Goal: Task Accomplishment & Management: Manage account settings

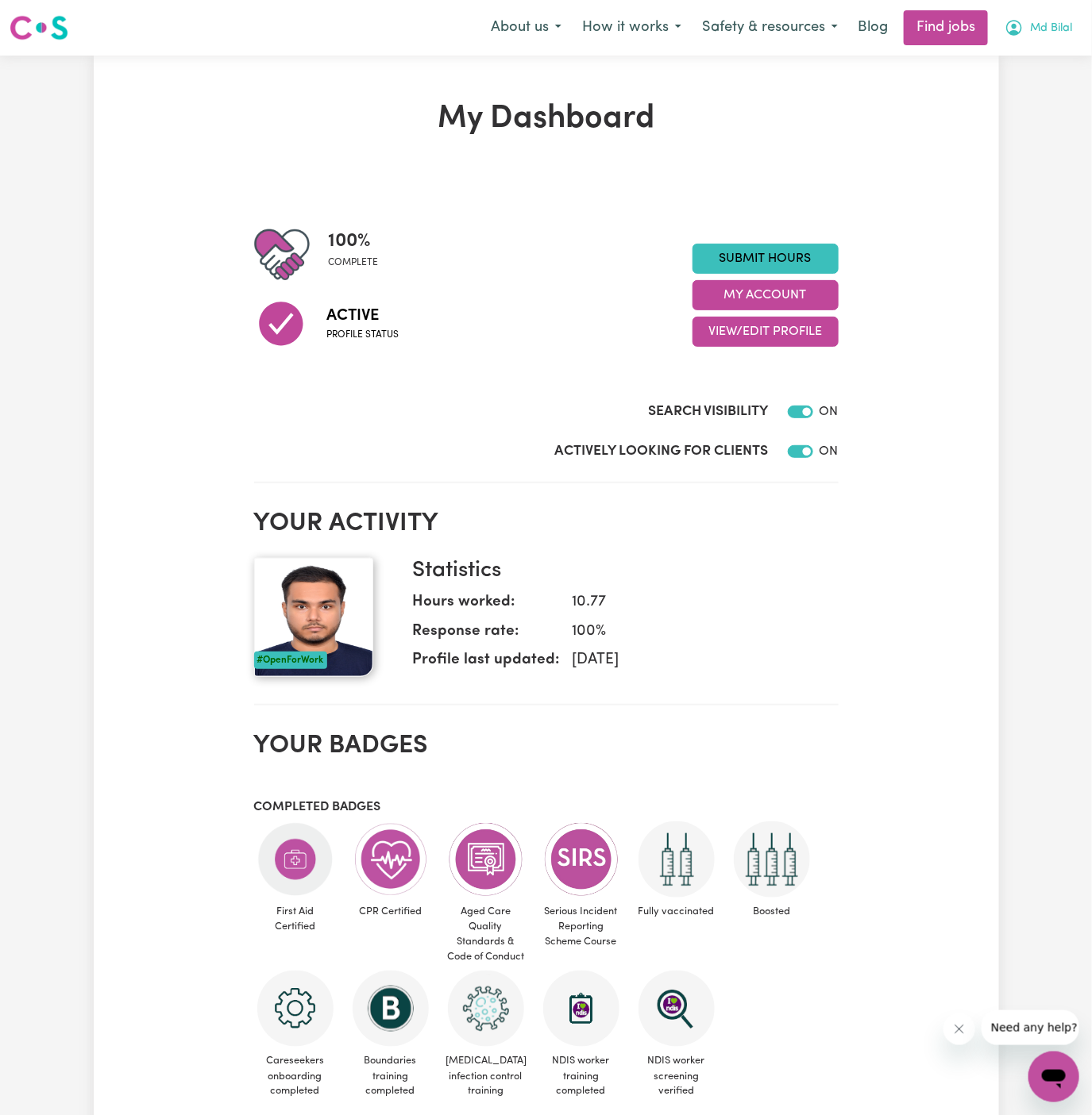
click at [1044, 34] on span "Md Bilal" at bounding box center [1051, 29] width 42 height 18
click at [1041, 56] on link "My Account" at bounding box center [1019, 62] width 125 height 31
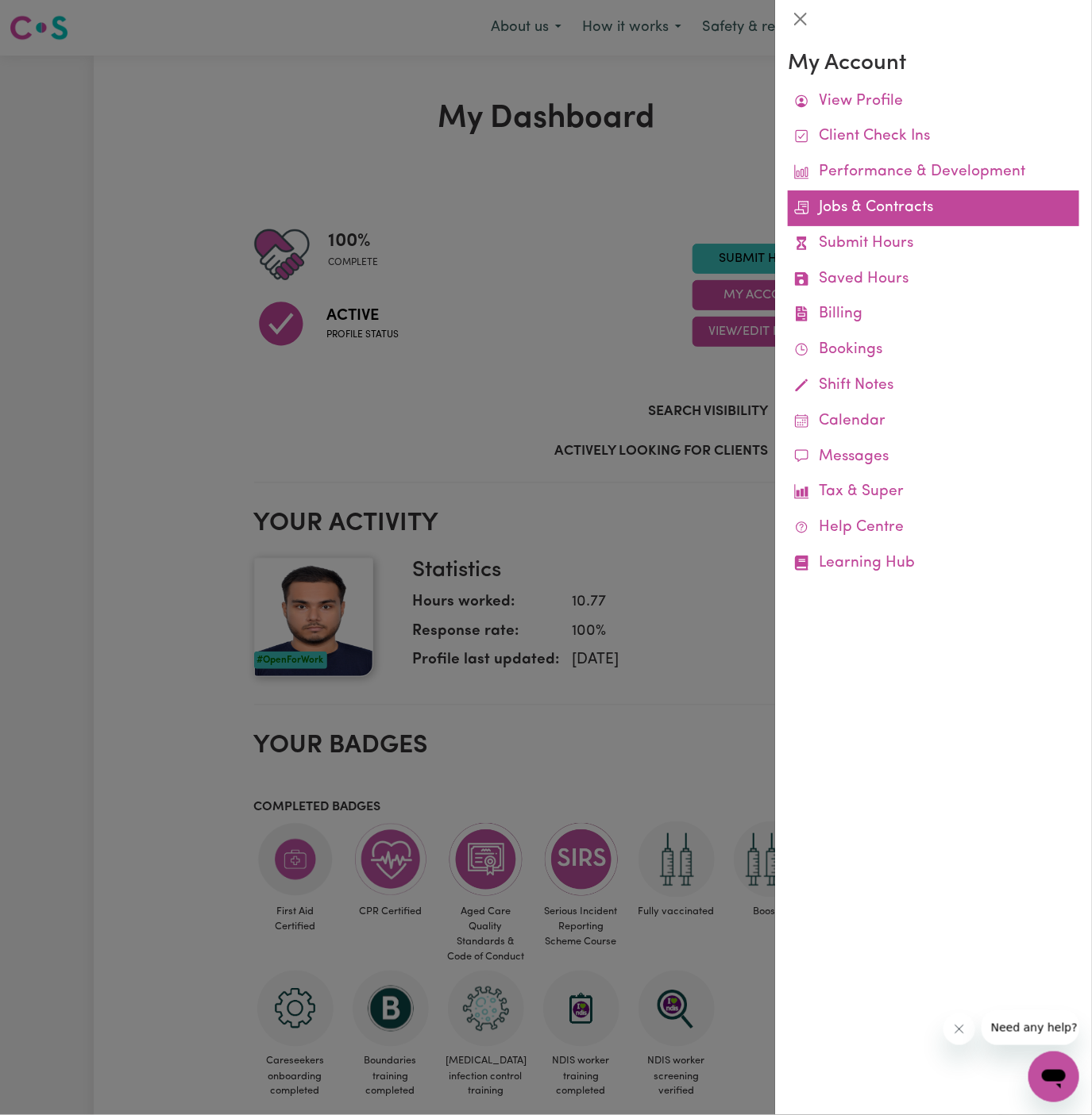
click at [863, 202] on link "Jobs & Contracts" at bounding box center [933, 208] width 292 height 35
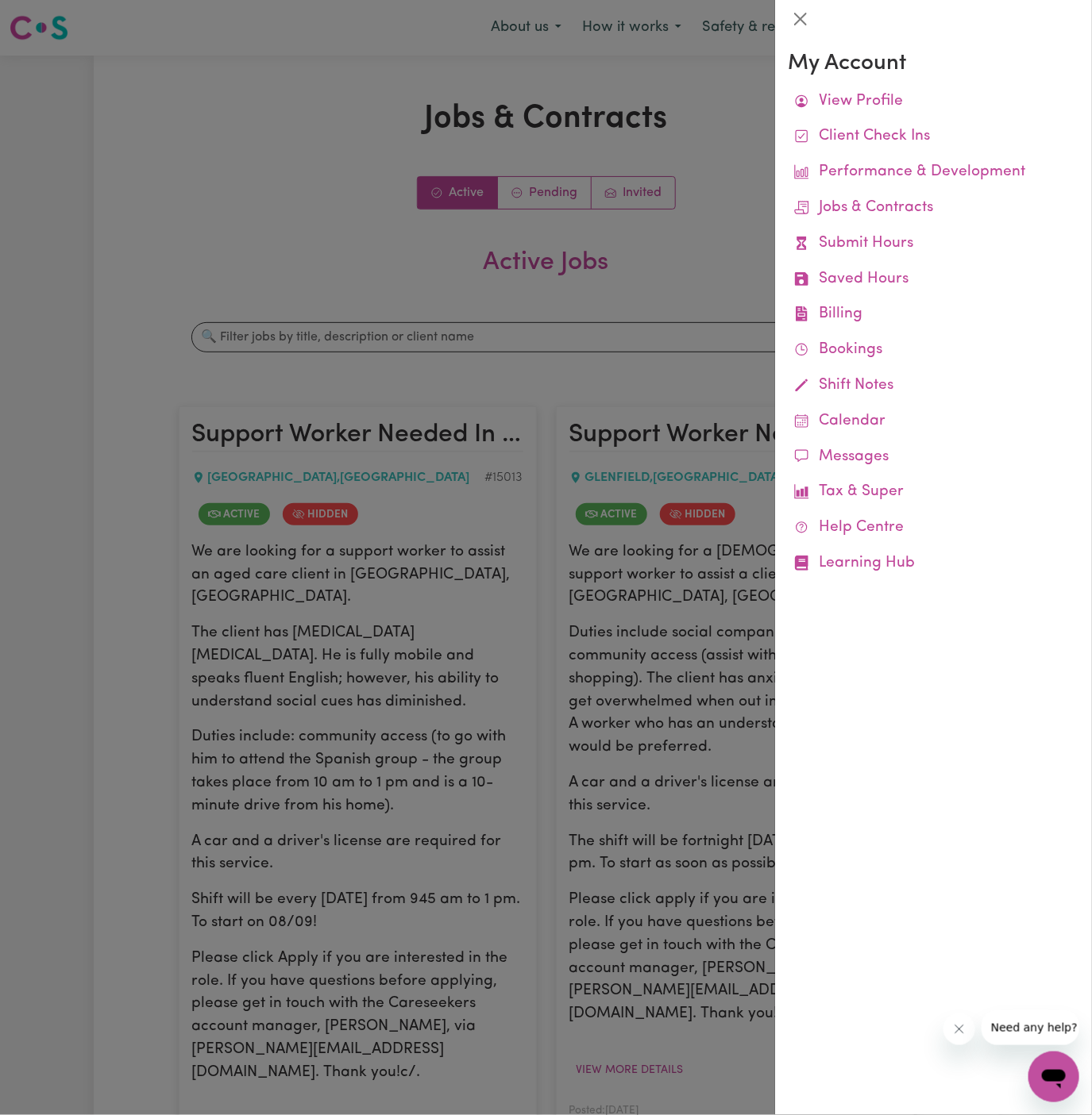
click at [742, 227] on div at bounding box center [546, 558] width 1092 height 1115
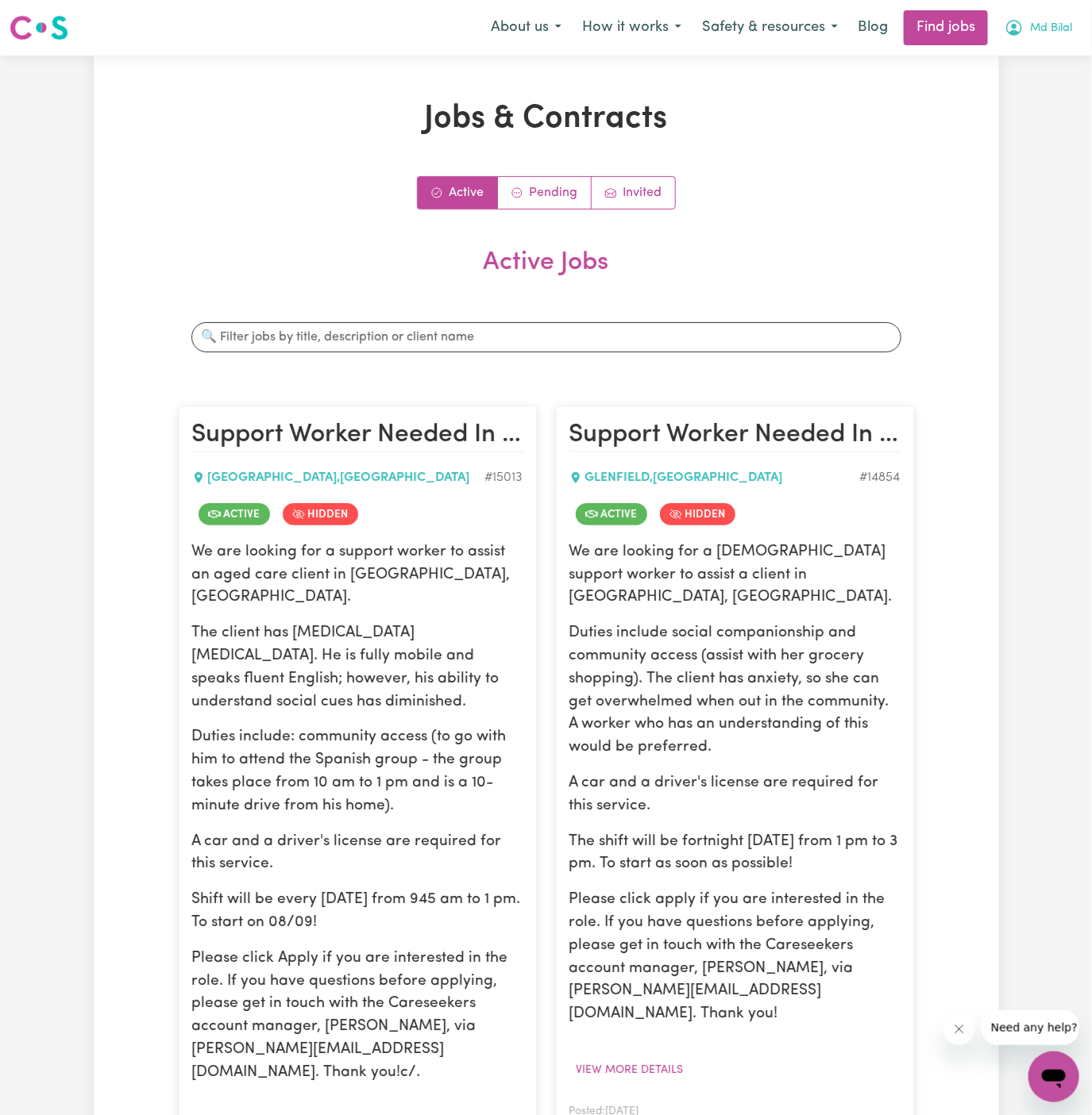
click at [1060, 25] on span "Md Bilal" at bounding box center [1051, 29] width 42 height 18
click at [1040, 66] on link "My Account" at bounding box center [1019, 62] width 125 height 31
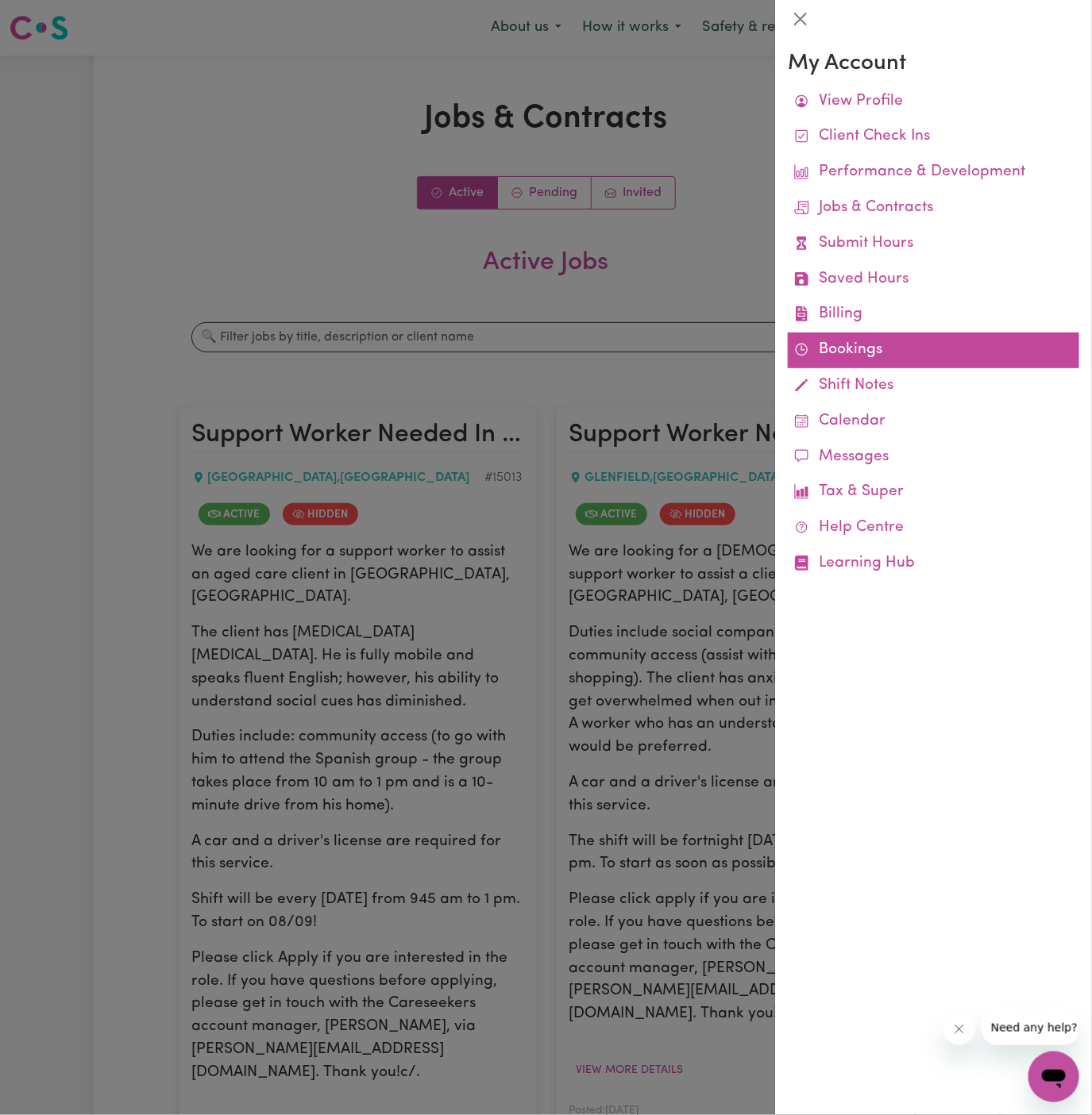
click at [838, 350] on link "Bookings" at bounding box center [933, 350] width 292 height 35
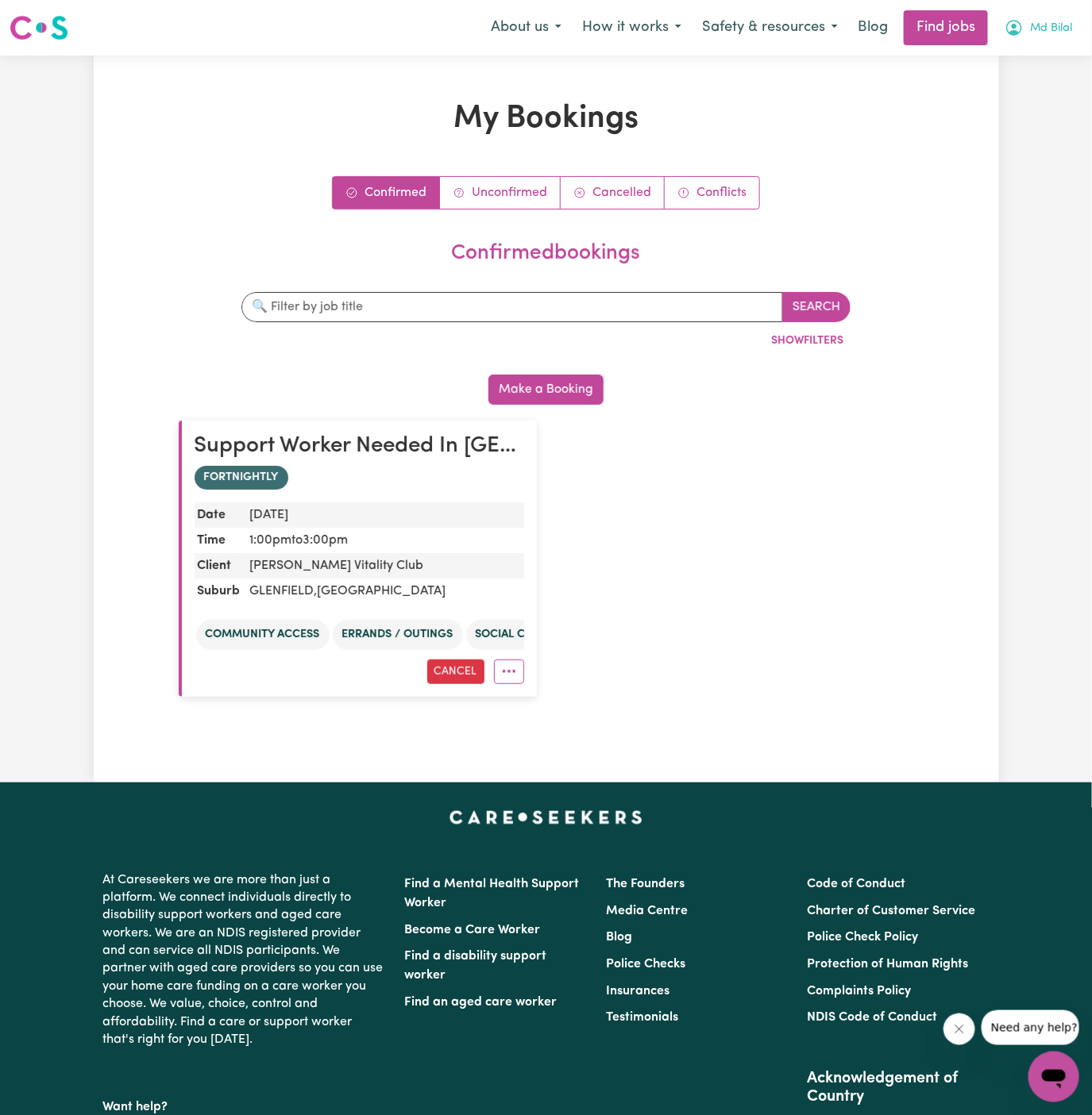
click at [1075, 22] on button "Md Bilal" at bounding box center [1038, 28] width 88 height 34
click at [1037, 54] on link "My Account" at bounding box center [1019, 62] width 125 height 31
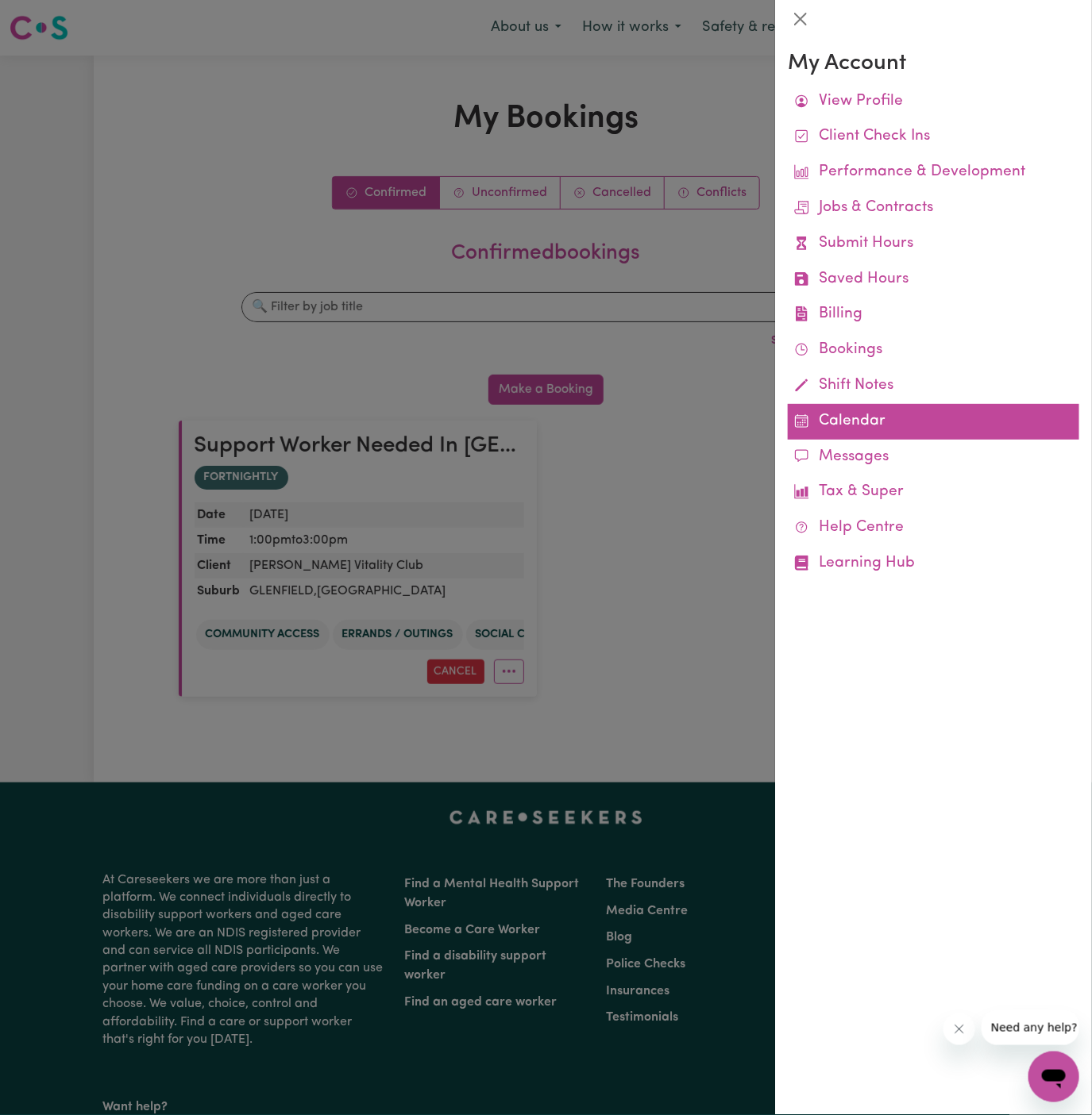
click at [835, 423] on link "Calendar" at bounding box center [933, 422] width 292 height 35
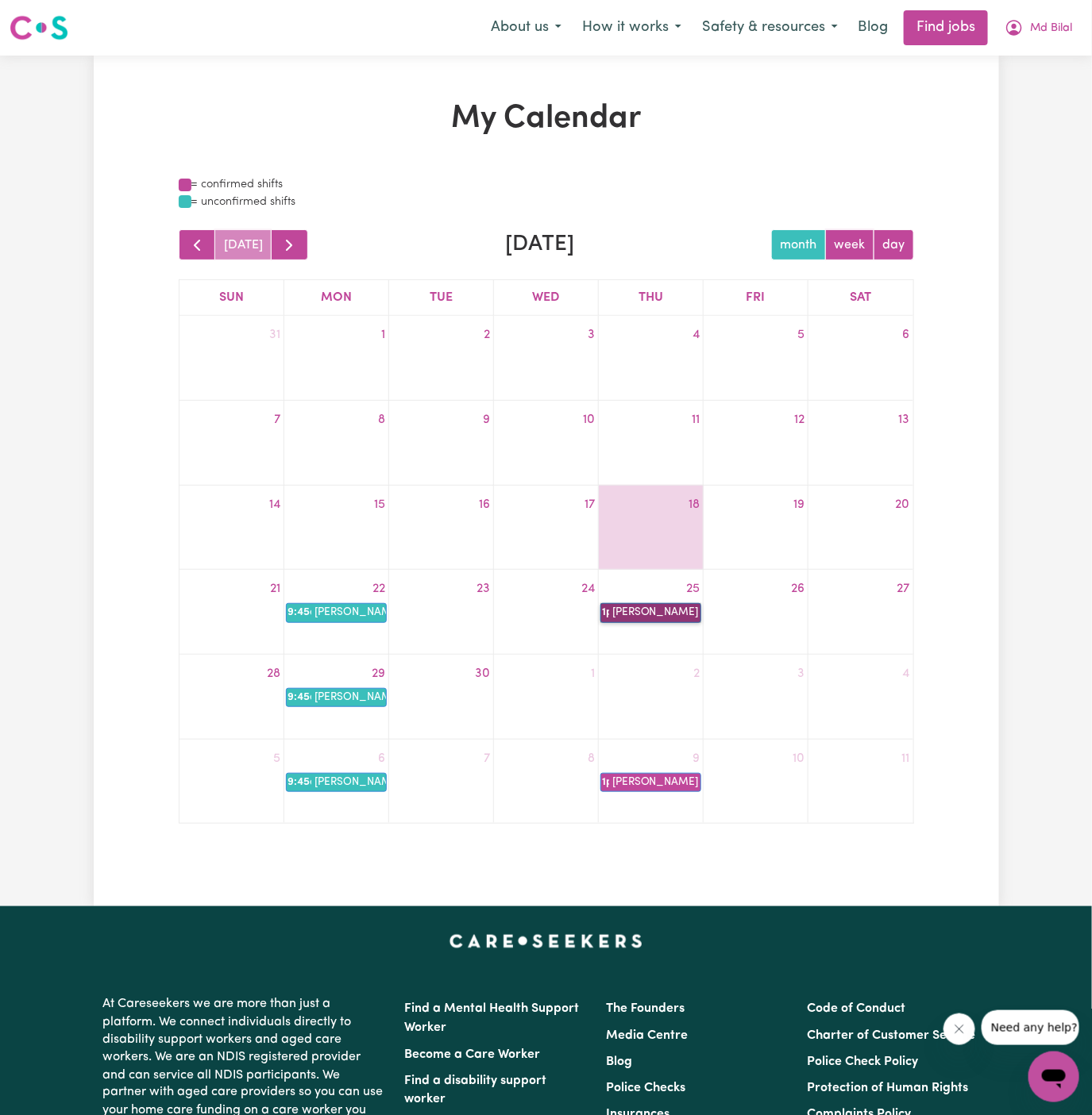
click at [667, 612] on link "1p [PERSON_NAME] Vitality Club" at bounding box center [650, 613] width 100 height 19
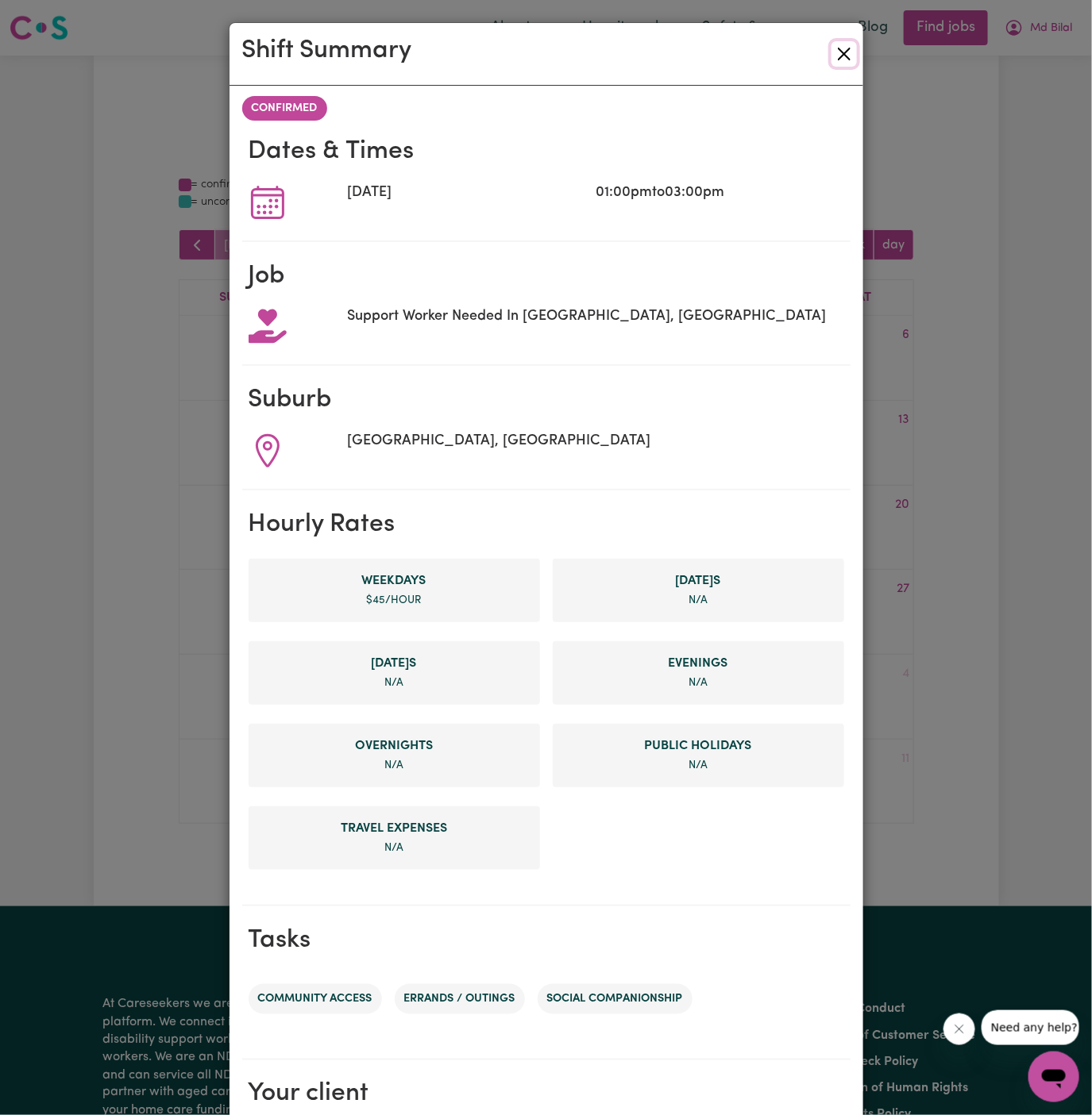
click at [853, 51] on button "Close" at bounding box center [845, 54] width 26 height 26
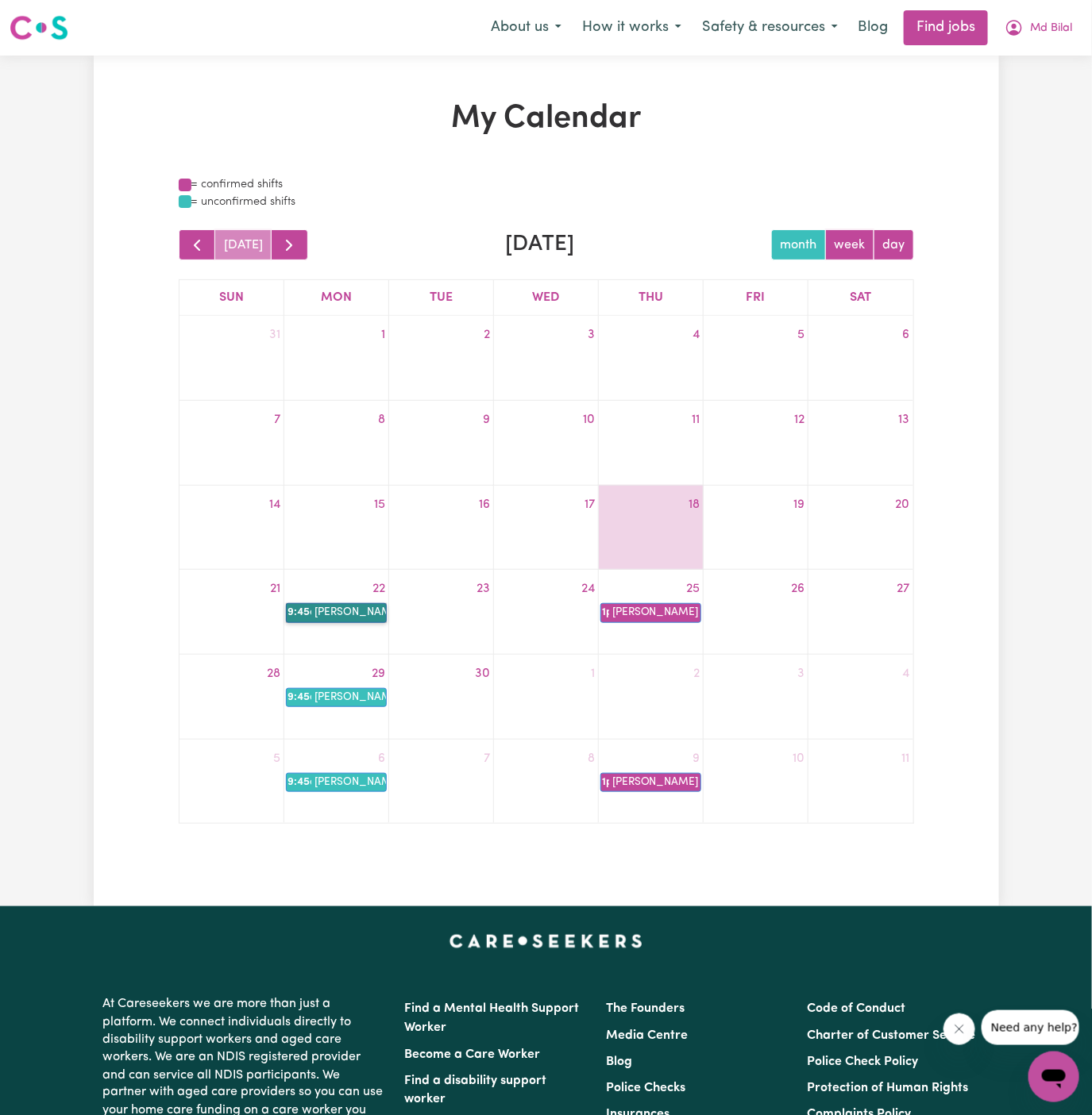
click at [363, 611] on link "9:45a [PERSON_NAME]" at bounding box center [336, 613] width 100 height 19
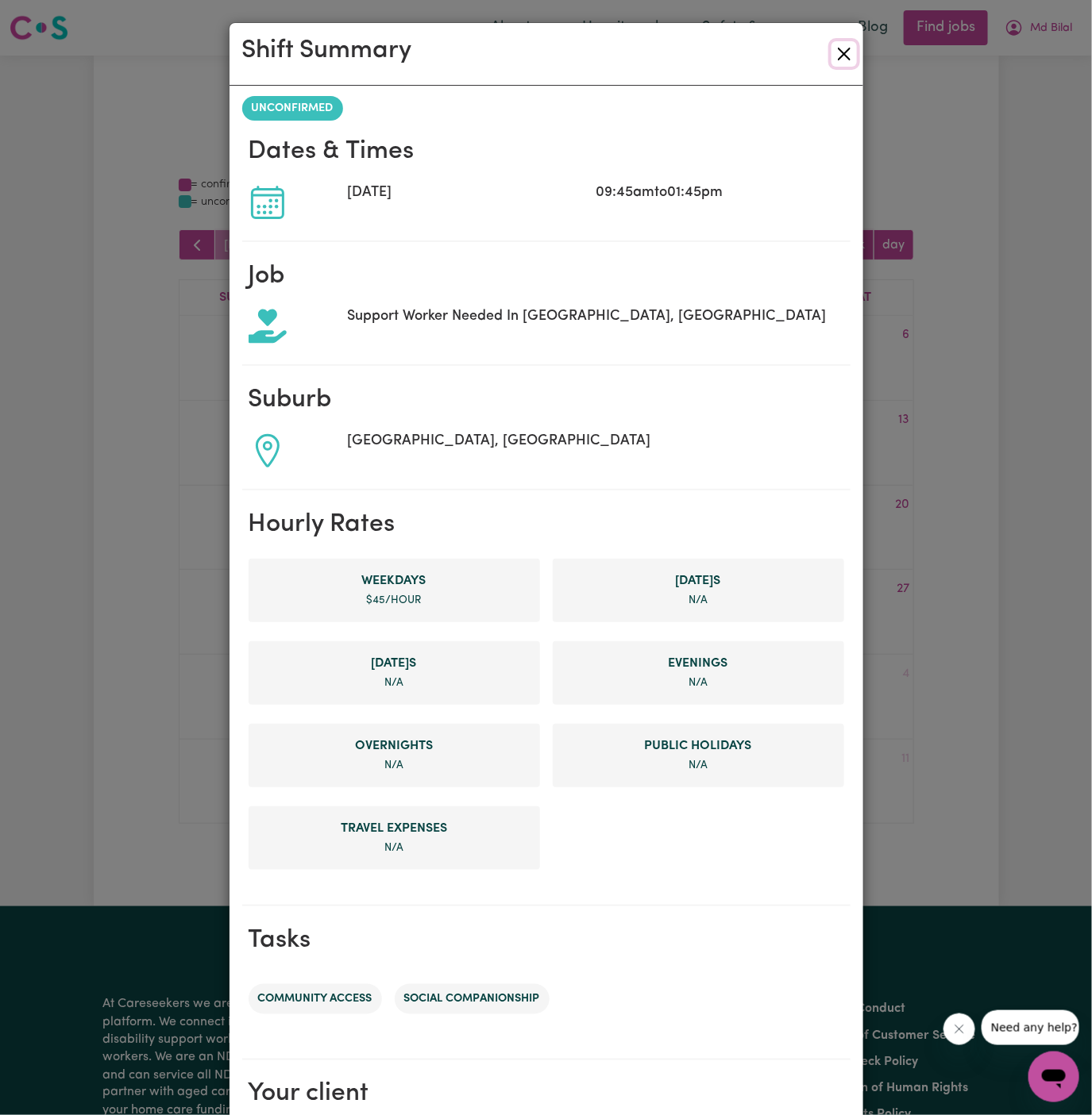
click at [844, 52] on button "Close" at bounding box center [845, 54] width 26 height 26
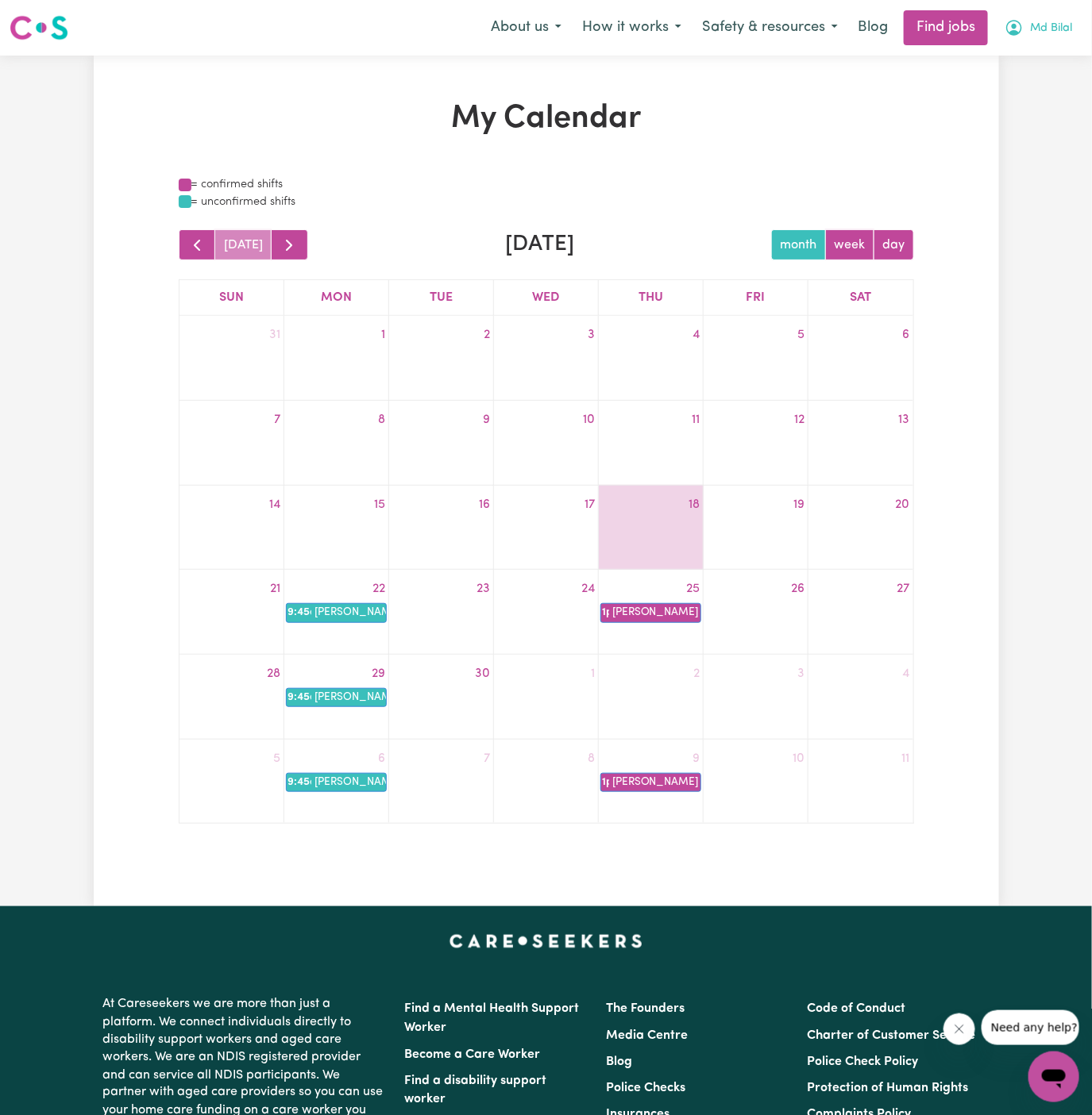
click at [1046, 20] on span "Md Bilal" at bounding box center [1051, 29] width 42 height 18
click at [1042, 48] on link "My Account" at bounding box center [1019, 62] width 125 height 31
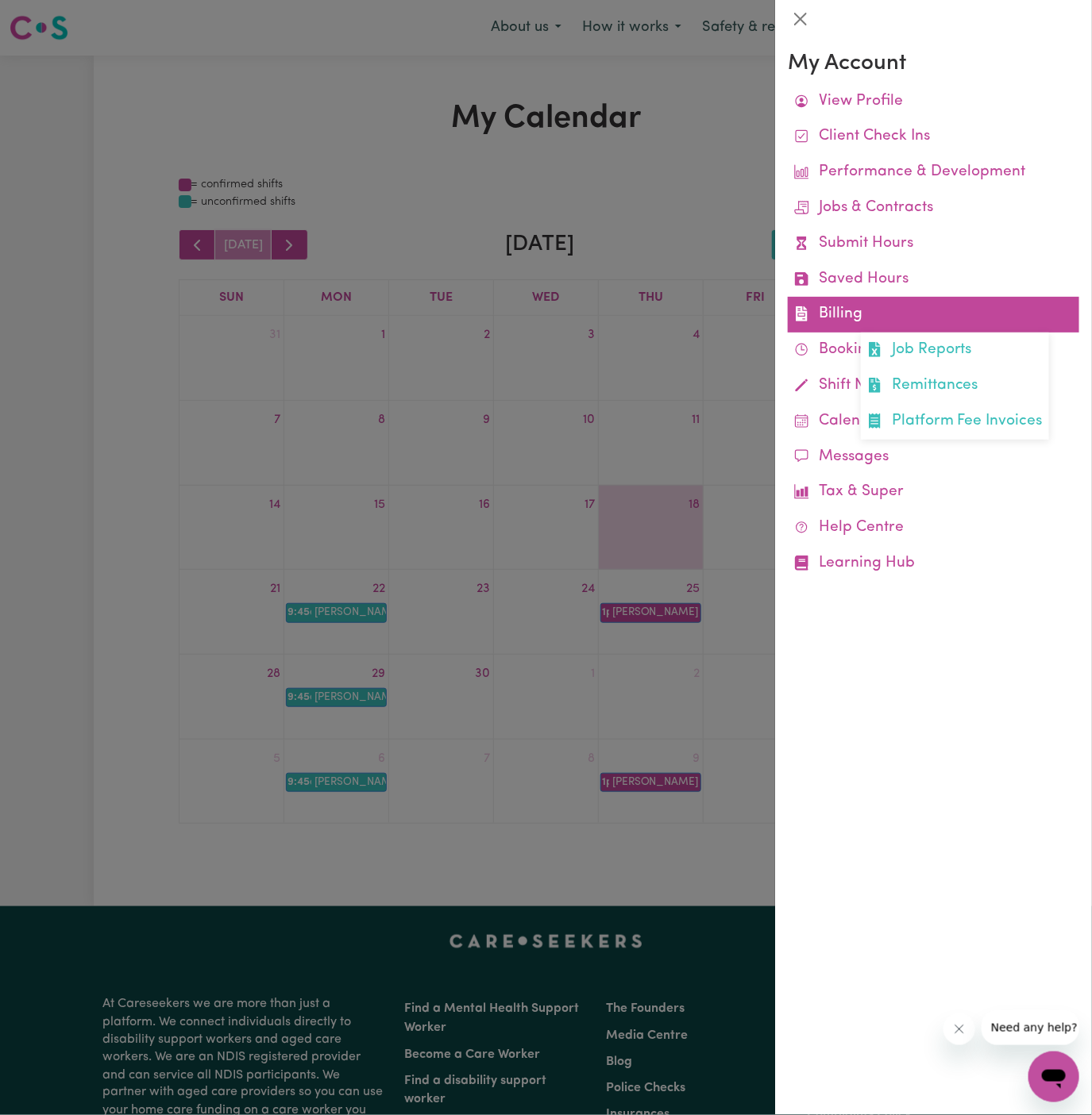
click at [875, 320] on link "Billing Job Reports Remittances Platform Fee Invoices" at bounding box center [933, 315] width 292 height 35
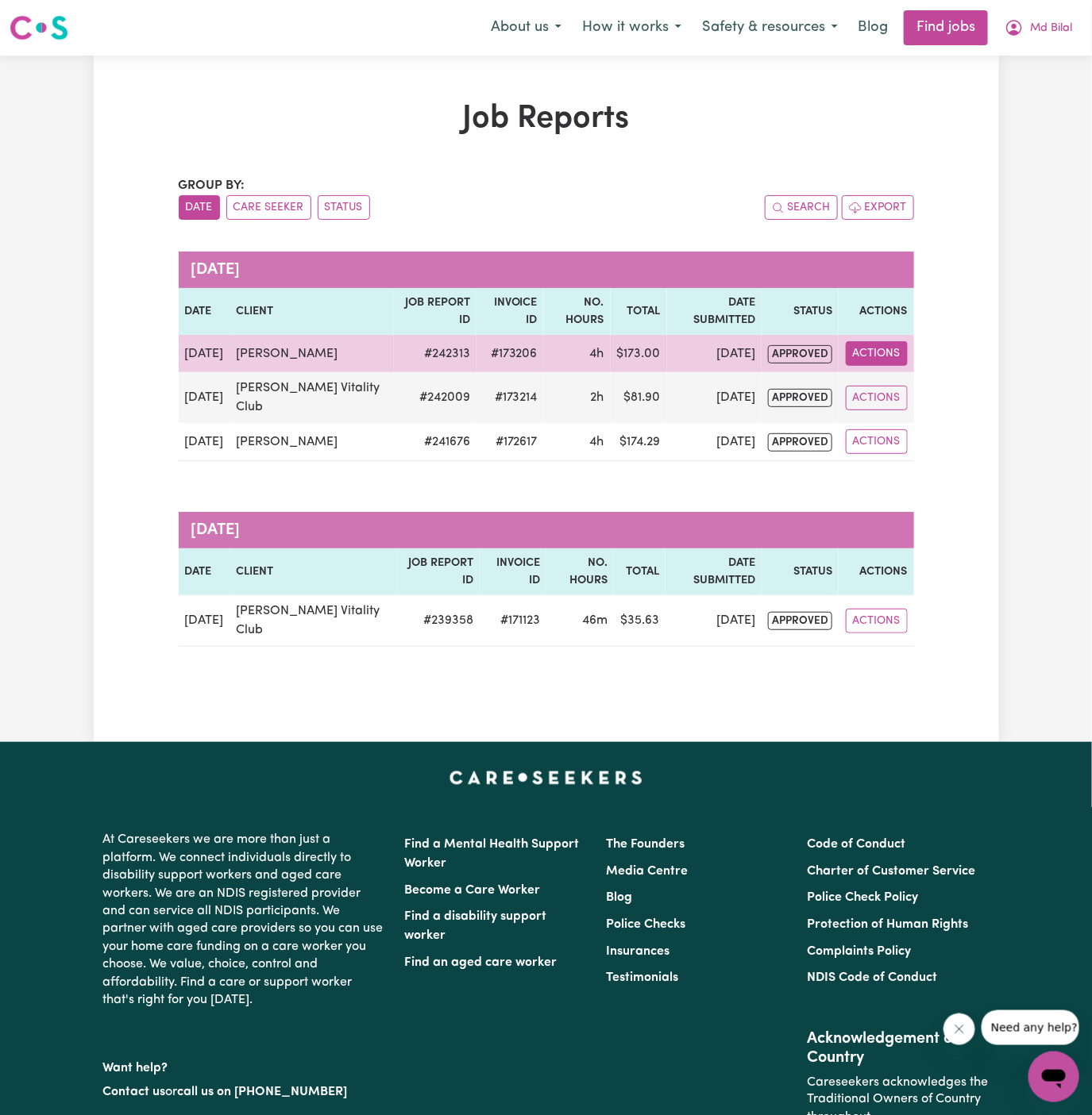
click at [879, 345] on button "Actions" at bounding box center [876, 353] width 62 height 25
click at [893, 374] on link "View Job Report" at bounding box center [915, 390] width 136 height 32
select select "pm"
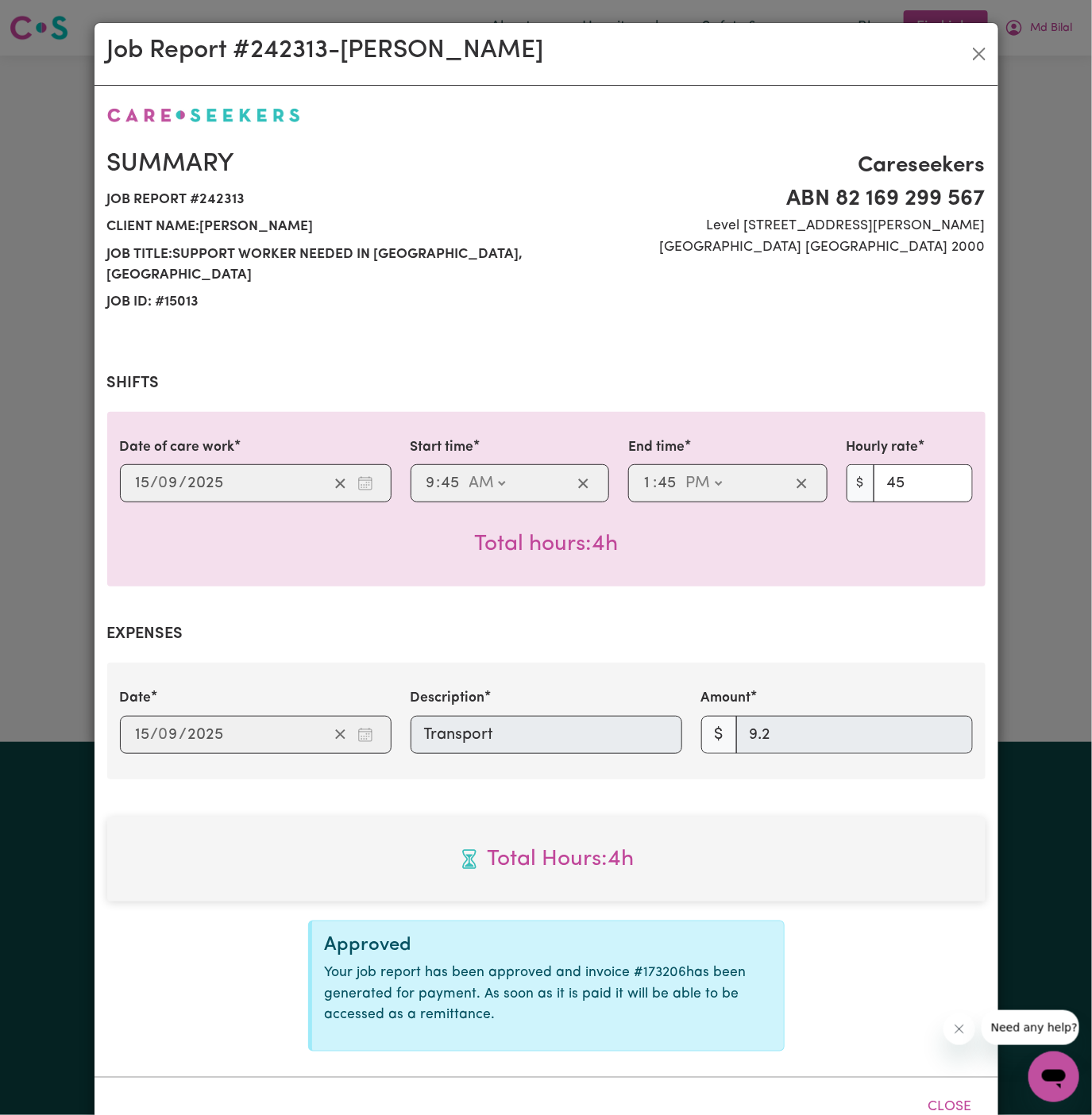
select select "45-Weekday"
click at [980, 41] on button "Close" at bounding box center [980, 54] width 26 height 26
